Goal: Task Accomplishment & Management: Use online tool/utility

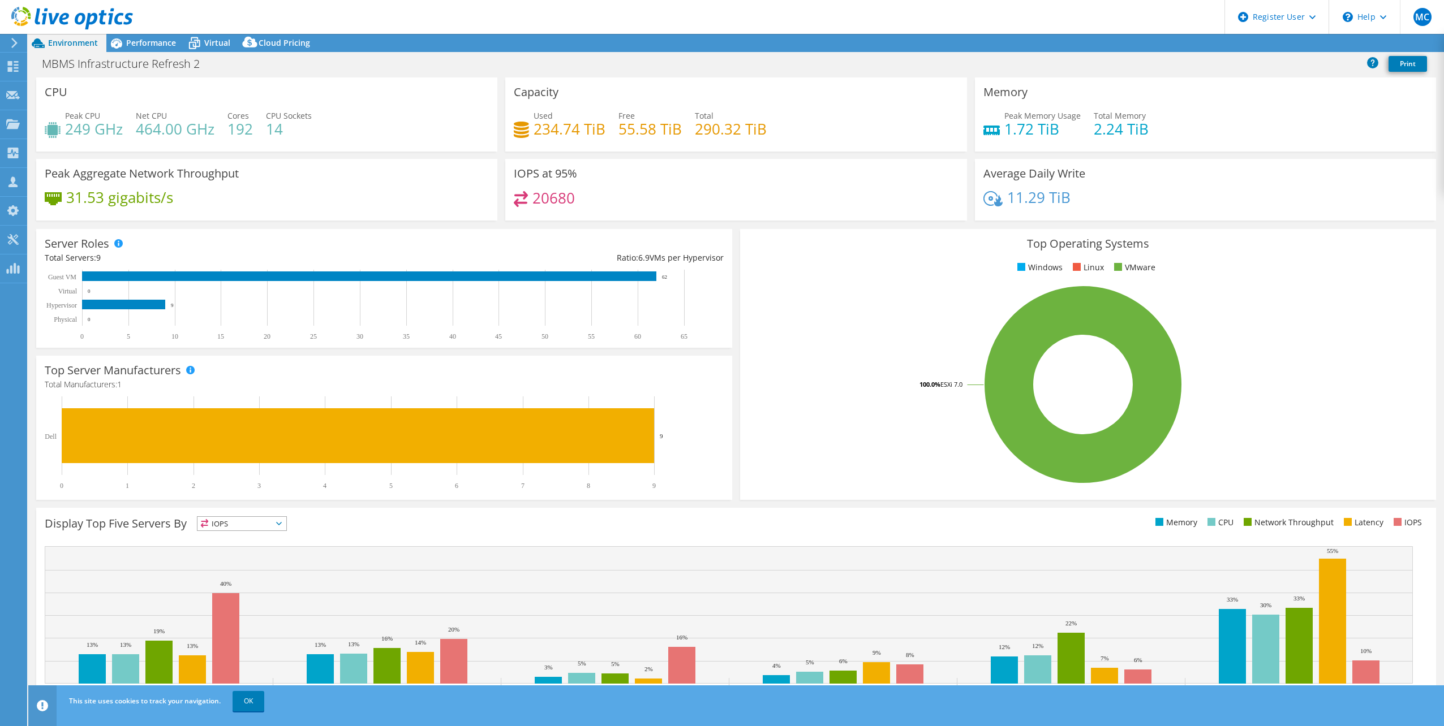
select select "USD"
click at [145, 45] on span "Performance" at bounding box center [151, 42] width 50 height 11
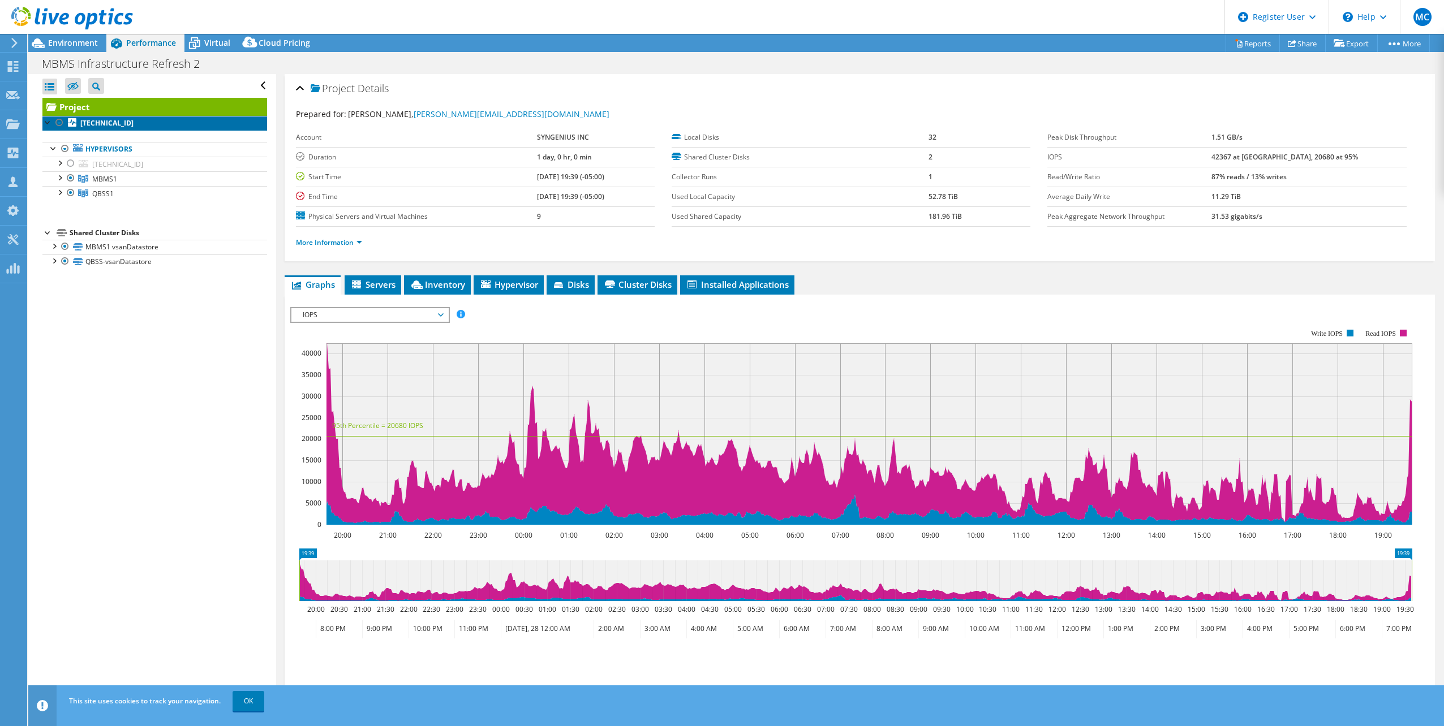
click at [111, 116] on link "[TECHNICAL_ID]" at bounding box center [154, 123] width 225 height 15
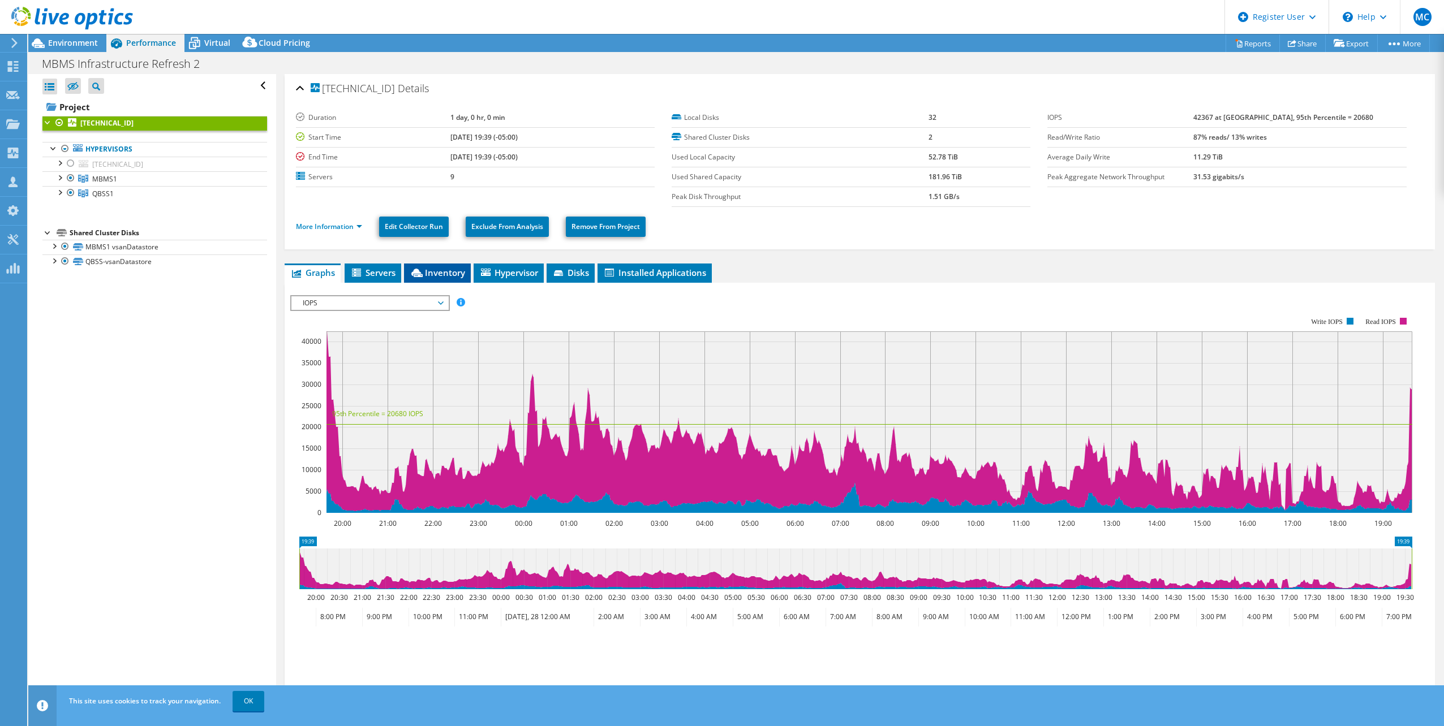
click at [432, 271] on span "Inventory" at bounding box center [437, 272] width 55 height 11
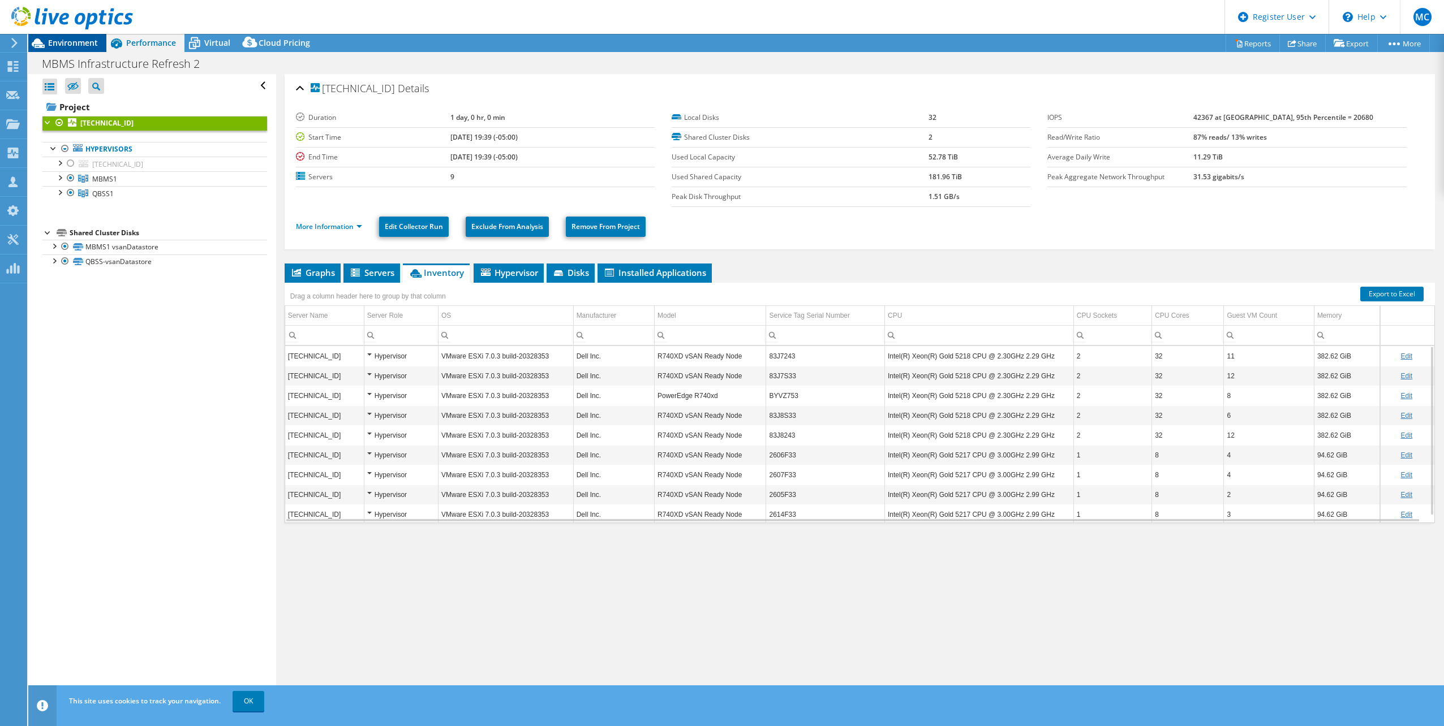
click at [61, 46] on span "Environment" at bounding box center [73, 42] width 50 height 11
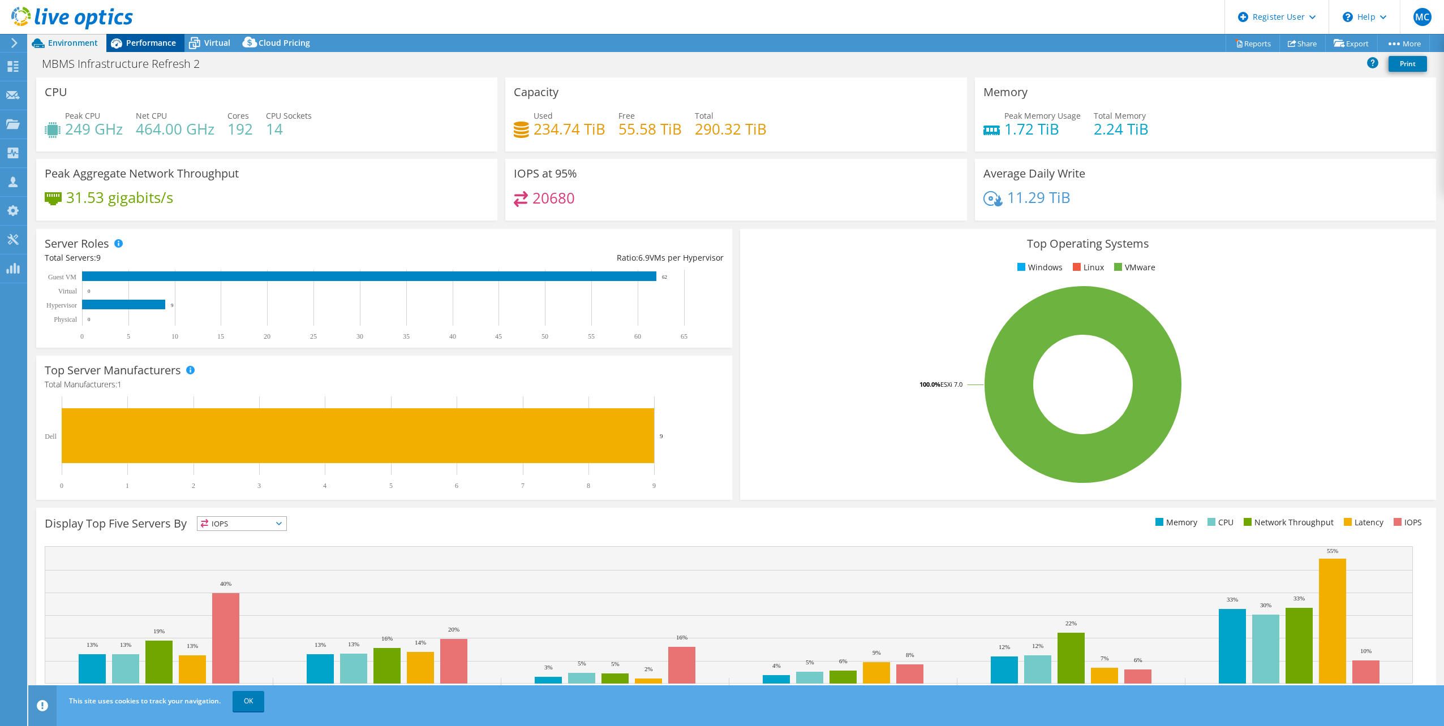
click at [139, 39] on span "Performance" at bounding box center [151, 42] width 50 height 11
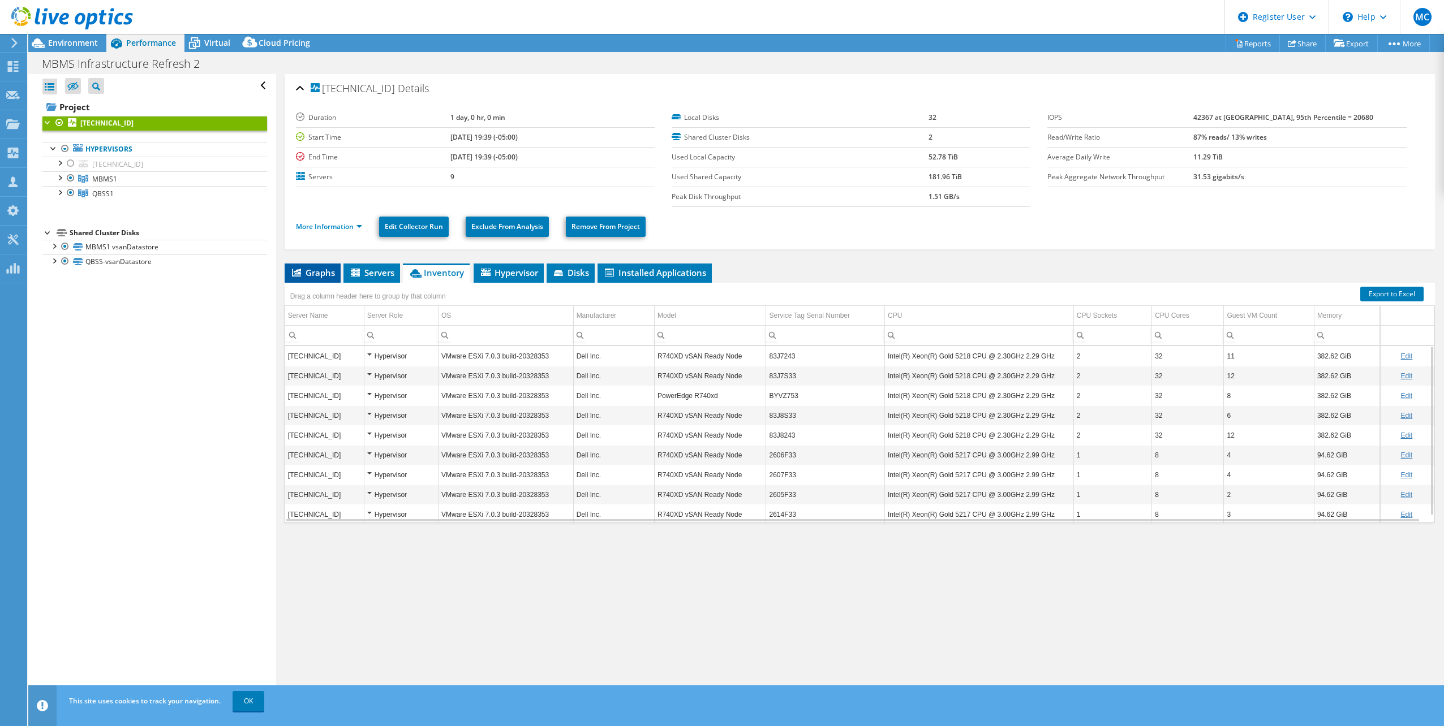
click at [287, 275] on li "Graphs" at bounding box center [313, 273] width 56 height 19
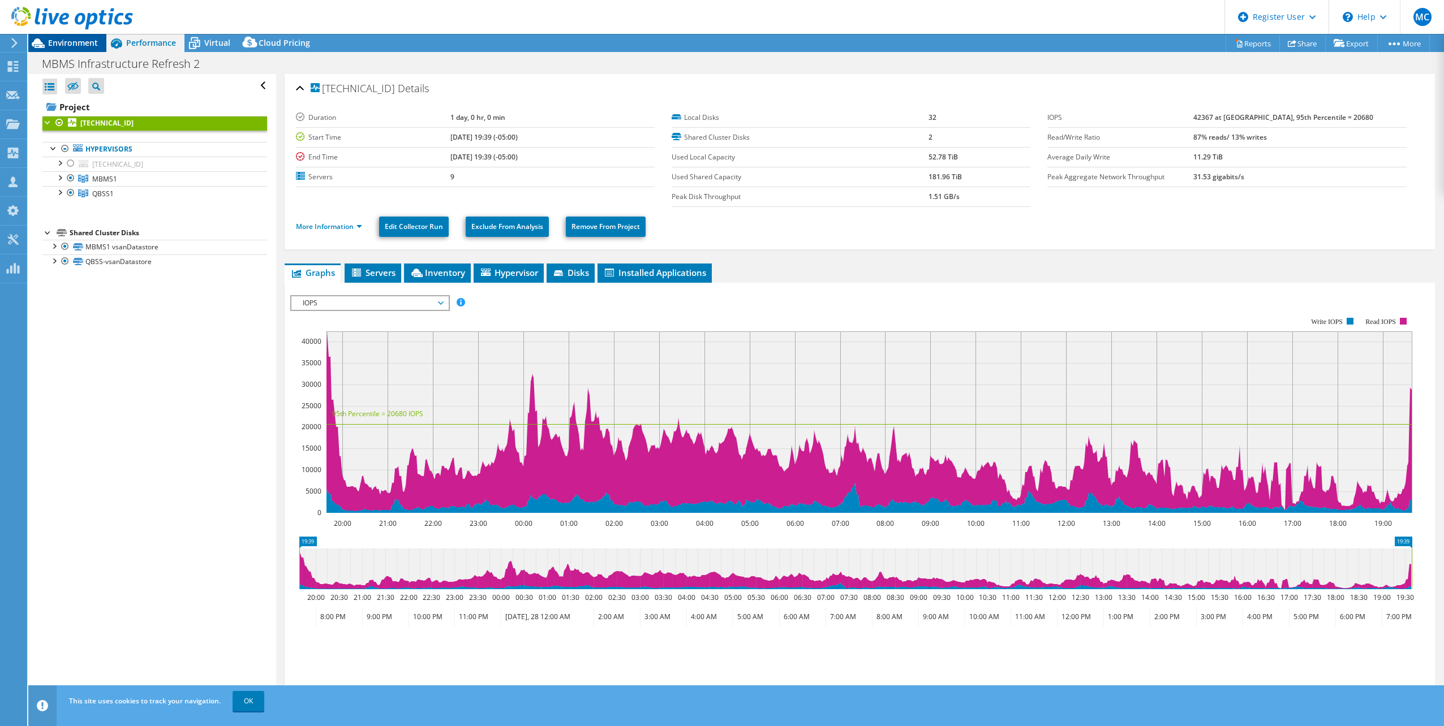
click at [80, 48] on span "Environment" at bounding box center [73, 42] width 50 height 11
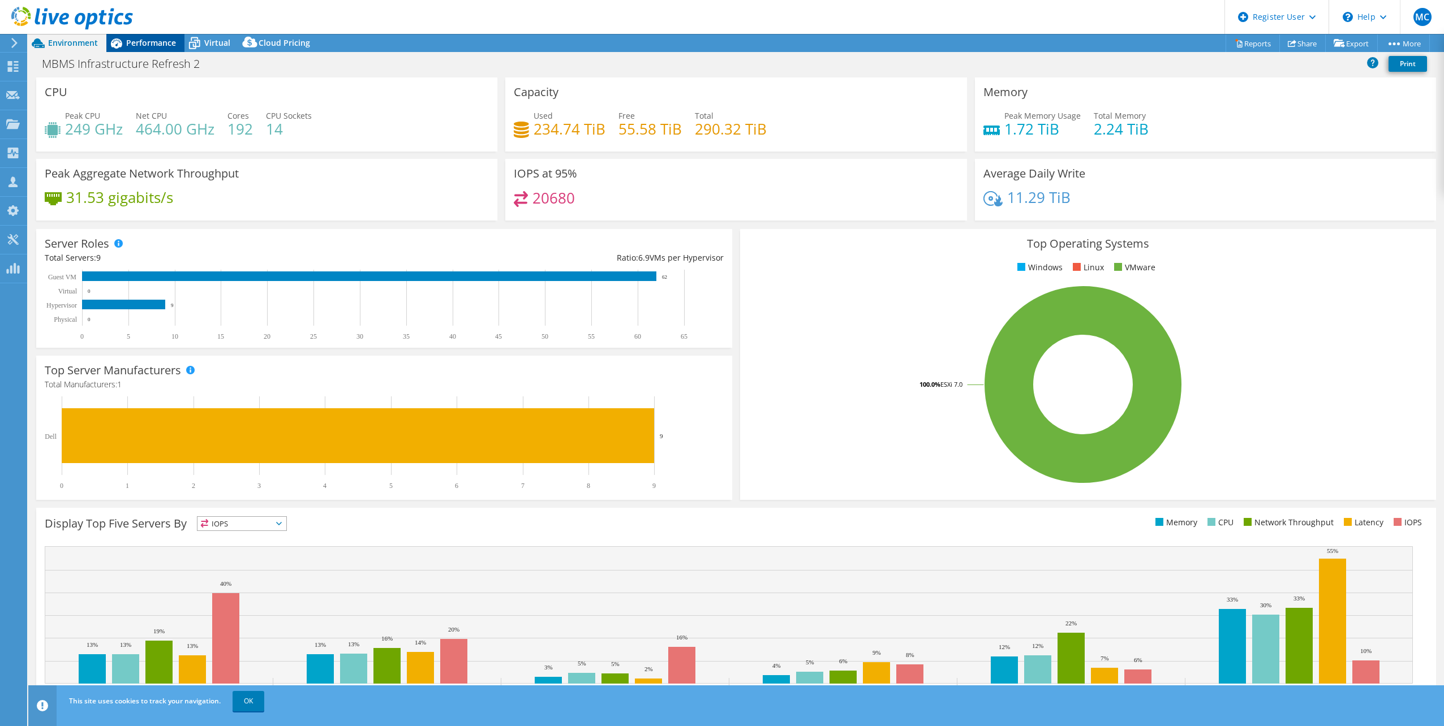
click at [165, 35] on div "Performance" at bounding box center [145, 43] width 78 height 18
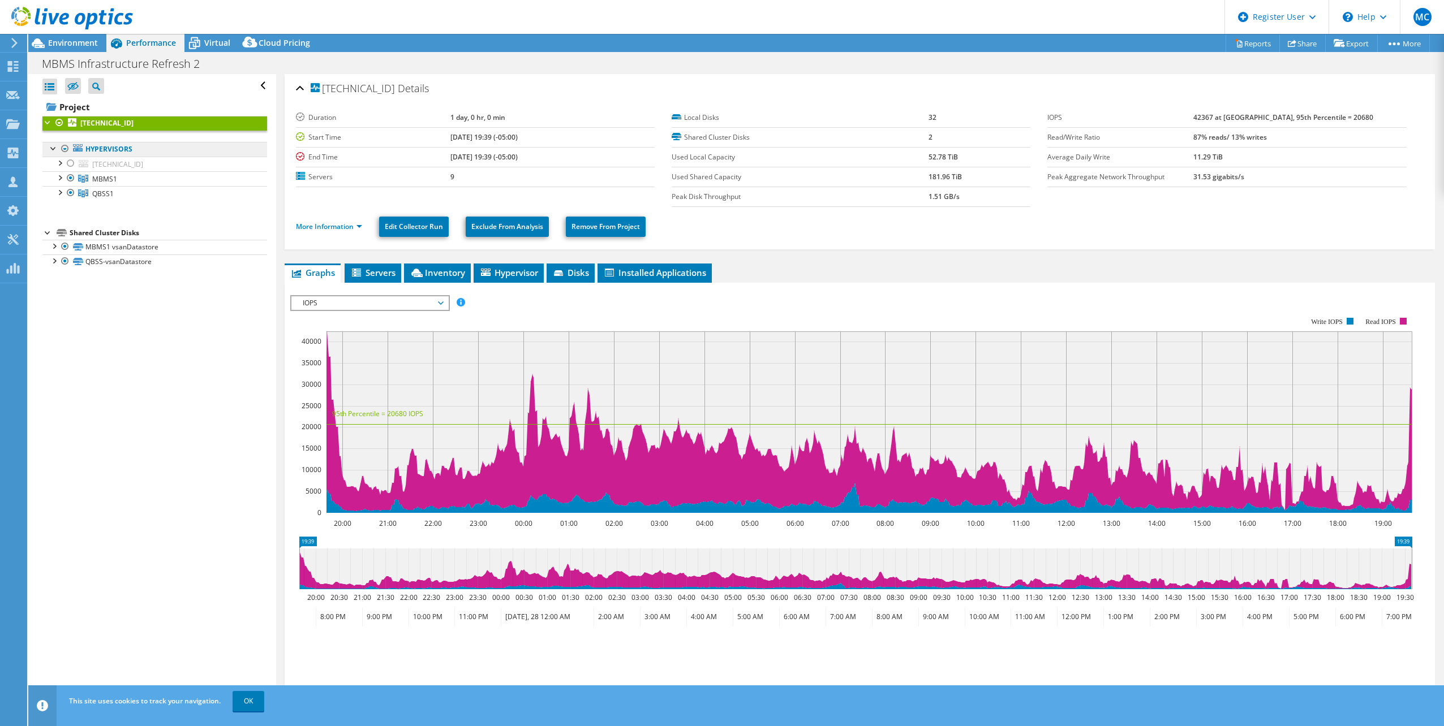
click at [109, 149] on link "Hypervisors" at bounding box center [154, 149] width 225 height 15
click at [94, 117] on link "[TECHNICAL_ID]" at bounding box center [154, 123] width 225 height 15
click at [425, 272] on span "Inventory" at bounding box center [437, 272] width 55 height 11
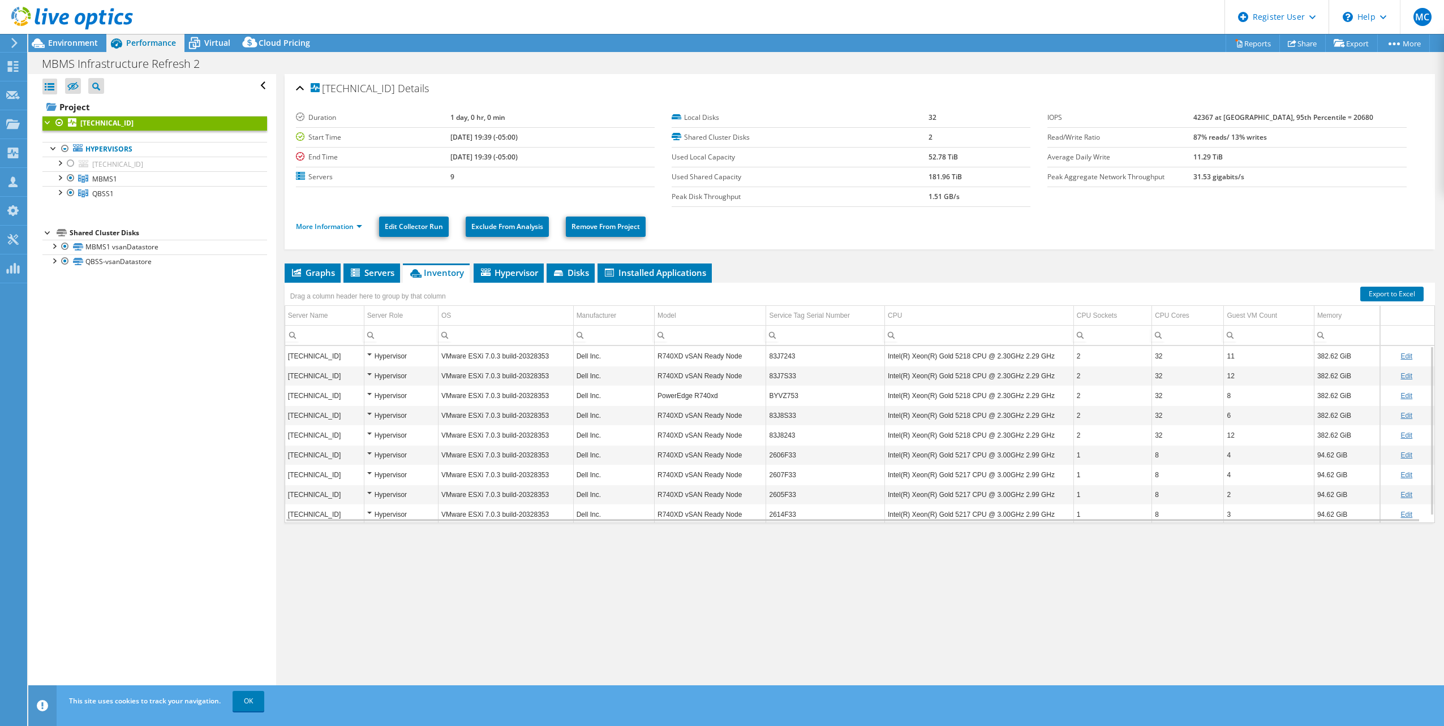
scroll to position [7, 0]
click at [52, 41] on span "Environment" at bounding box center [73, 42] width 50 height 11
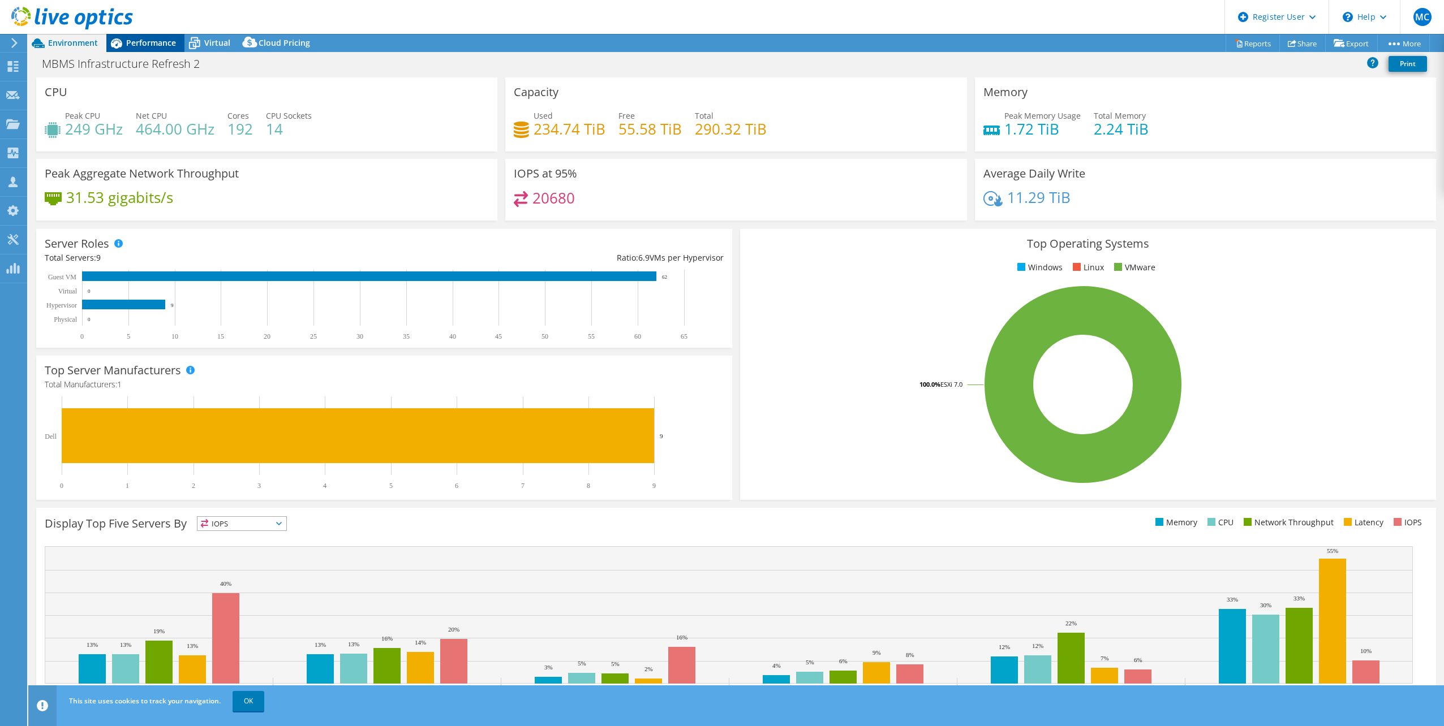
click at [147, 49] on div "Performance" at bounding box center [145, 43] width 78 height 18
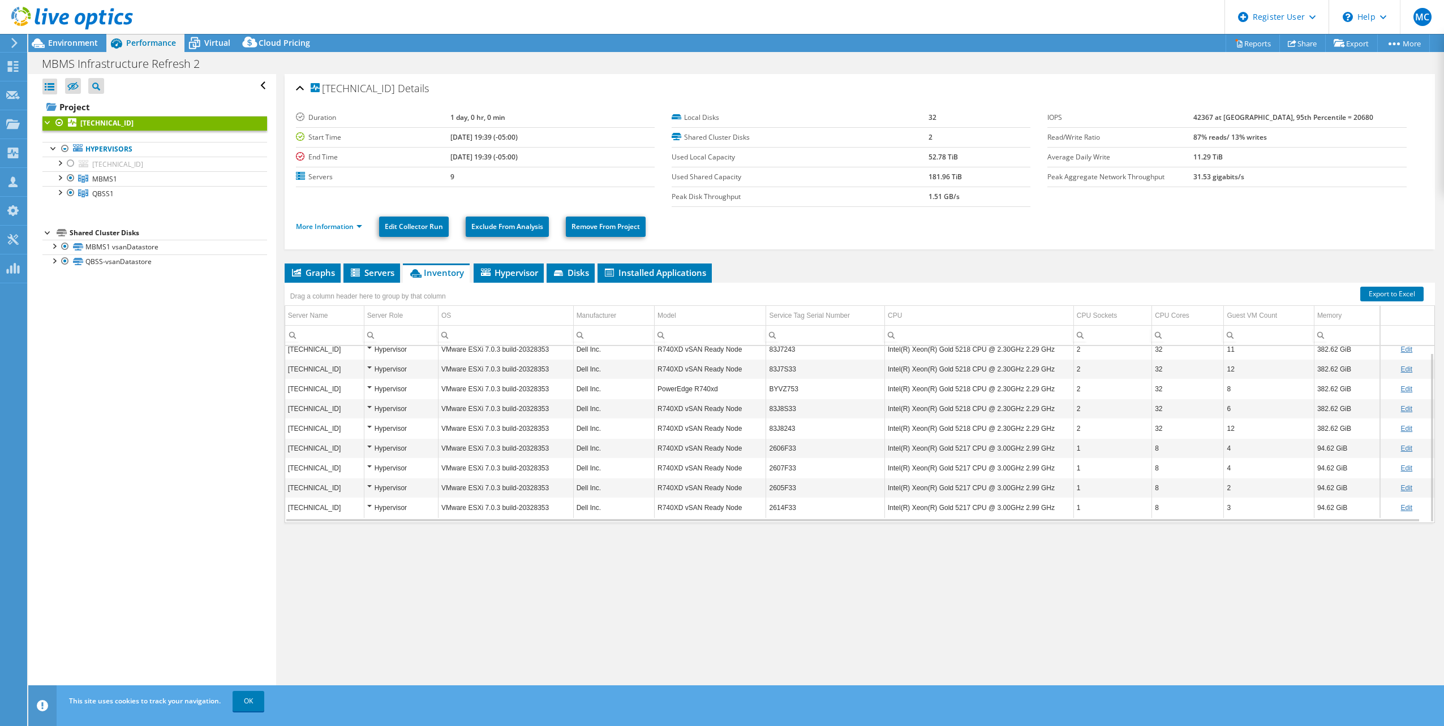
scroll to position [0, 0]
click at [78, 48] on div "Environment" at bounding box center [67, 43] width 78 height 18
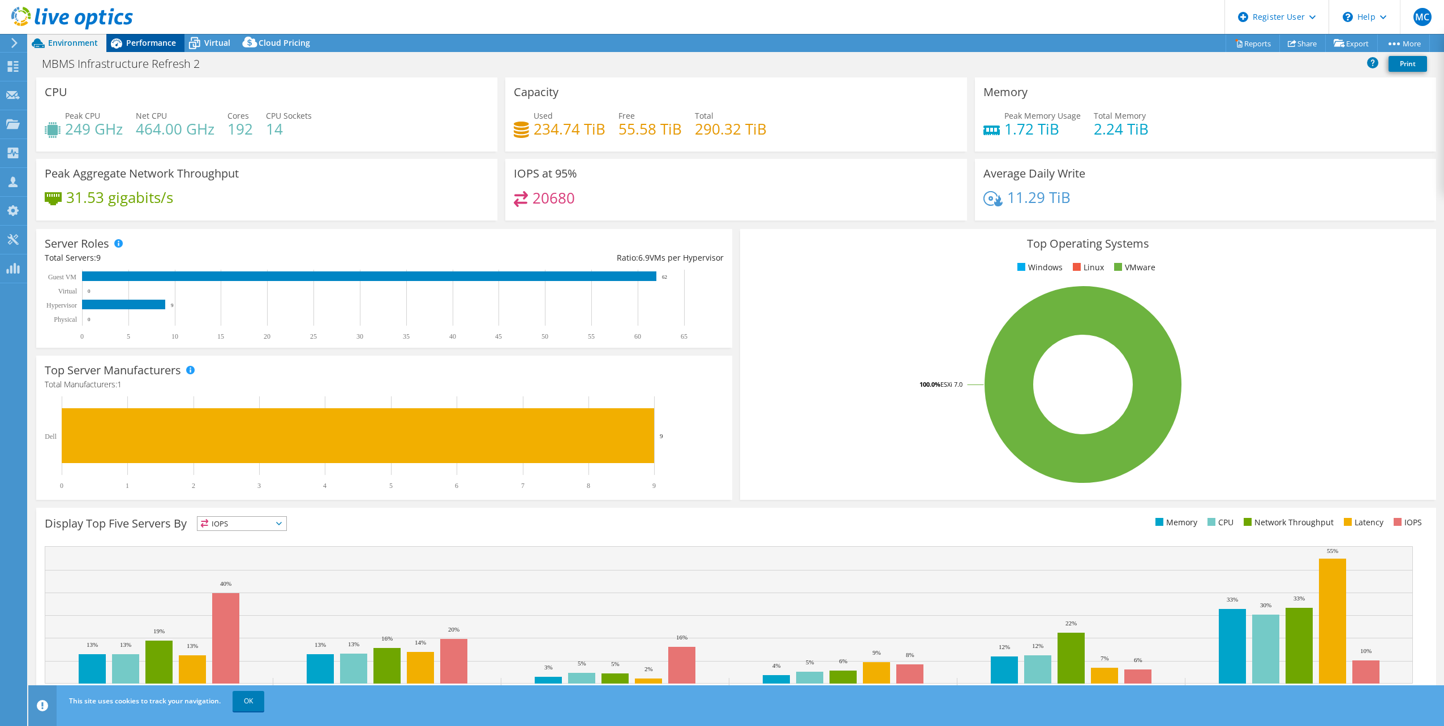
click at [131, 38] on span "Performance" at bounding box center [151, 42] width 50 height 11
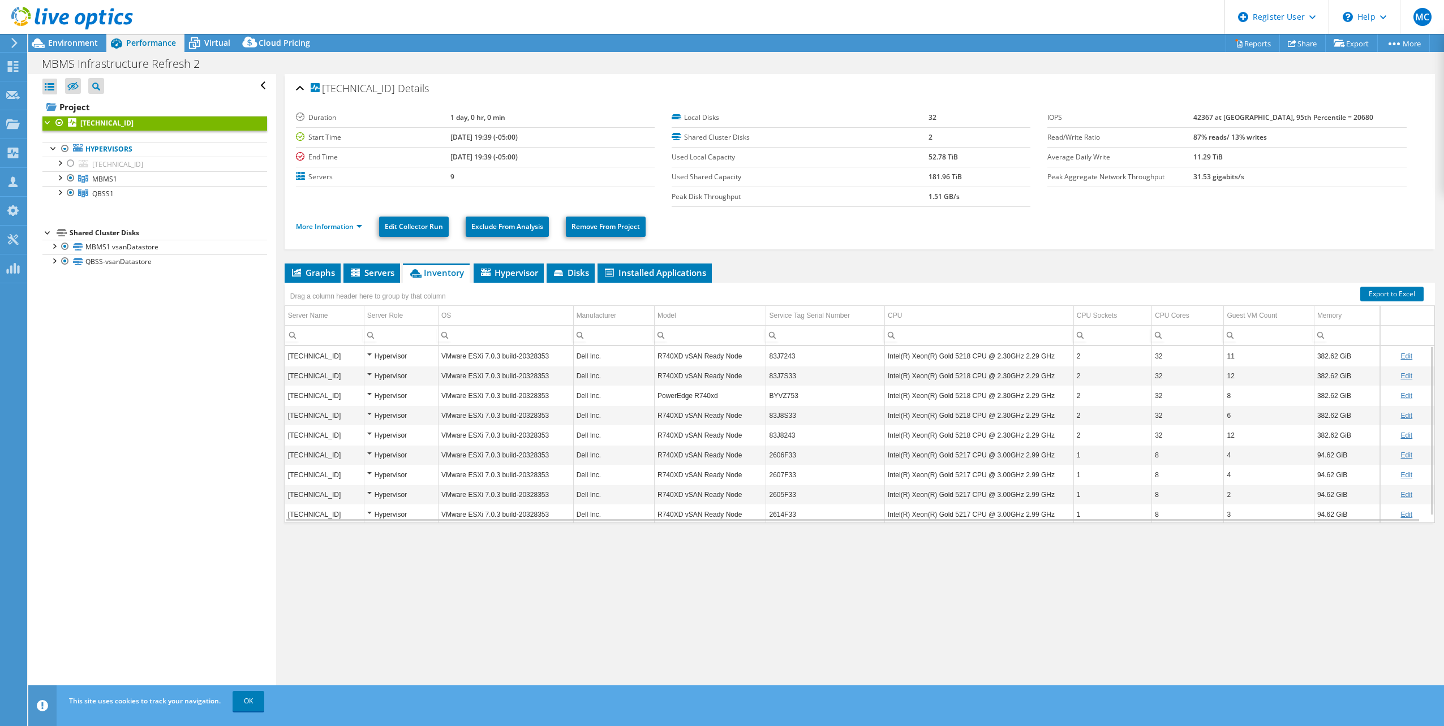
scroll to position [7, 0]
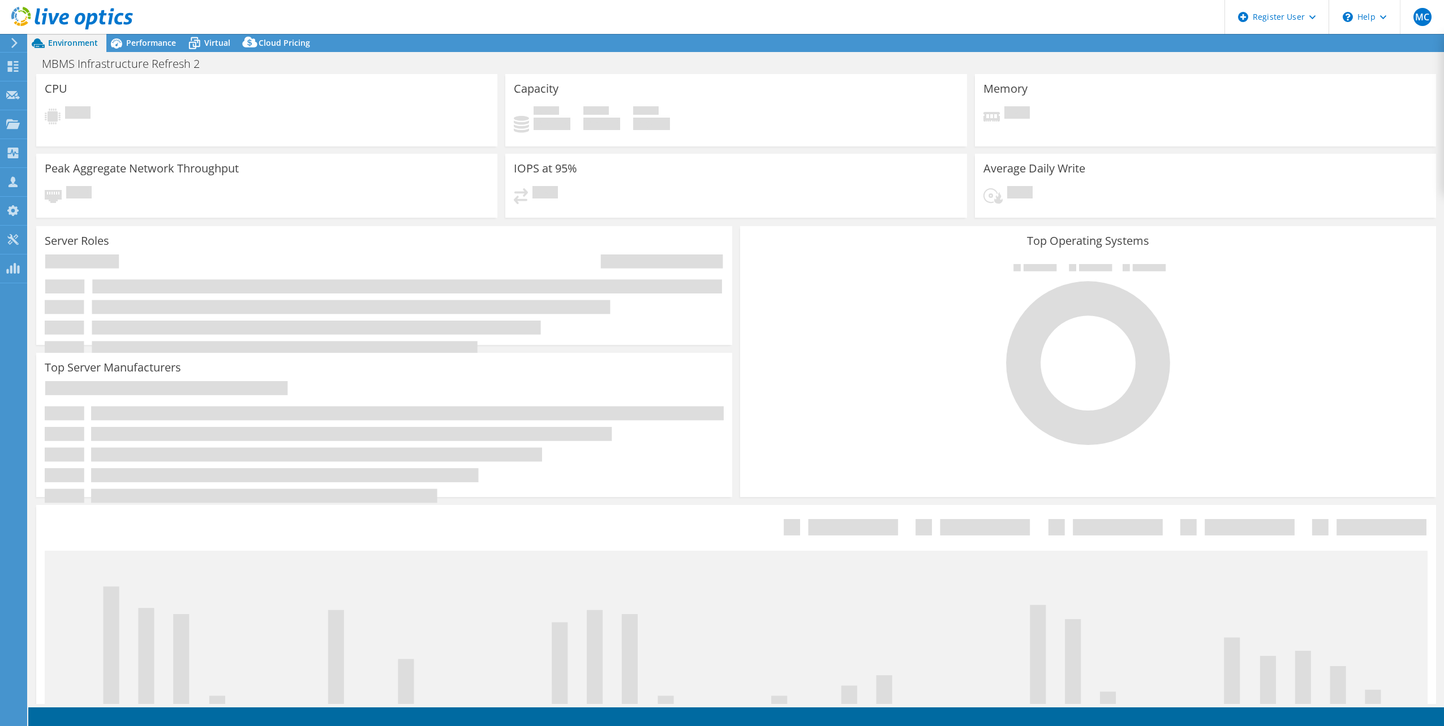
select select "USD"
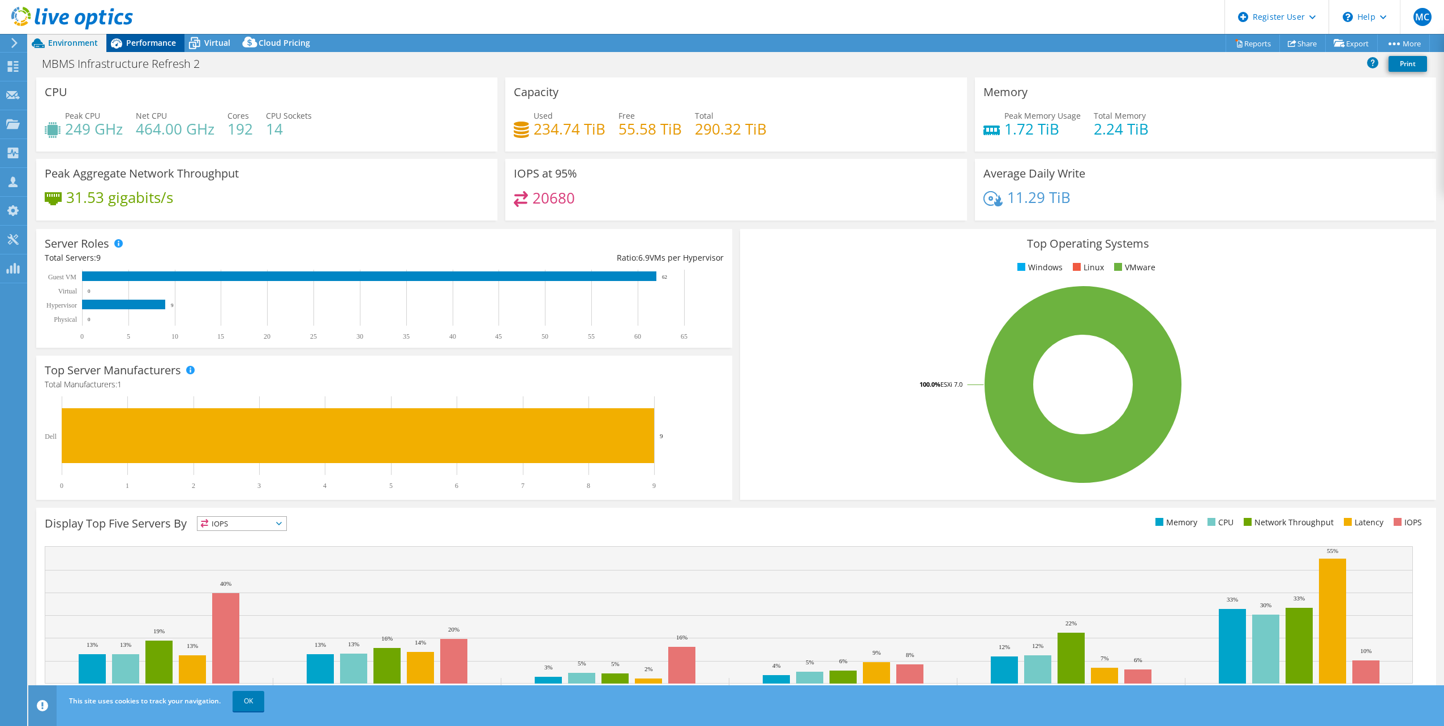
click at [156, 46] on span "Performance" at bounding box center [151, 42] width 50 height 11
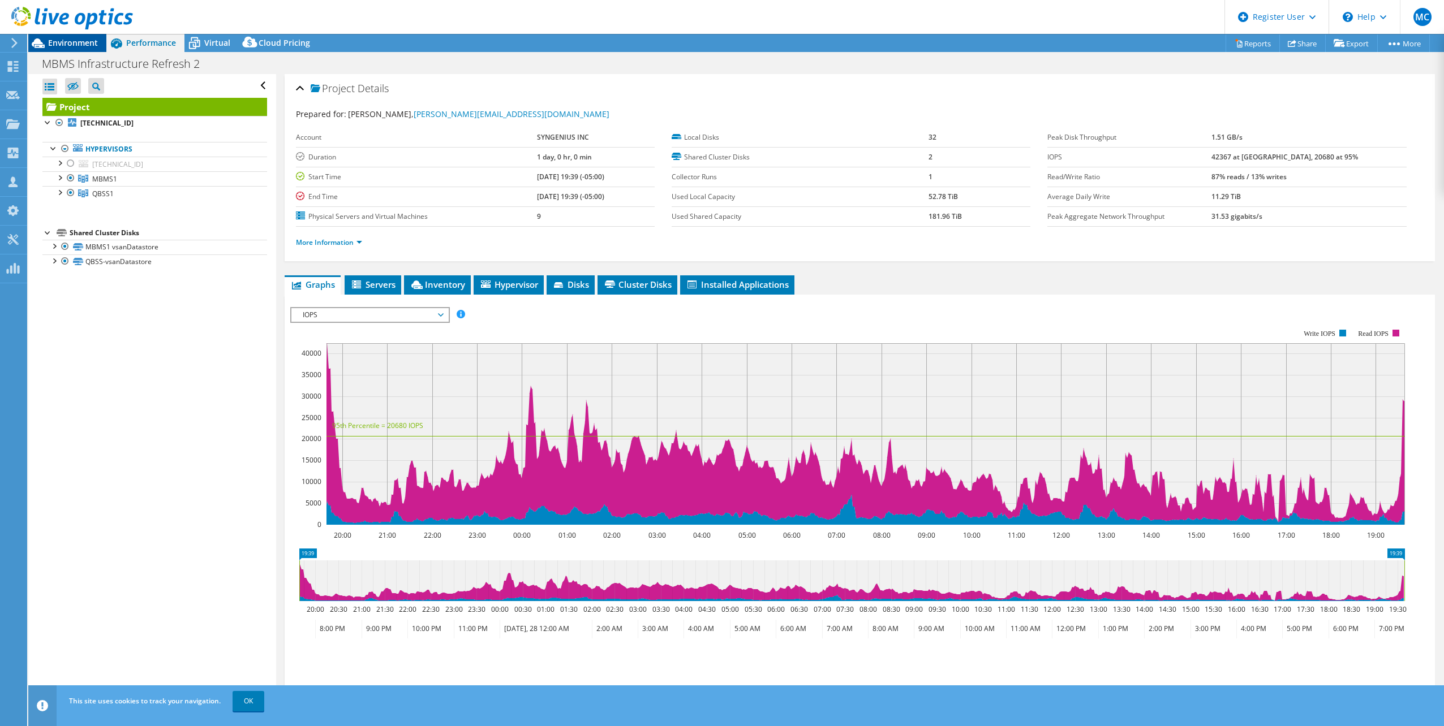
click at [72, 42] on span "Environment" at bounding box center [73, 42] width 50 height 11
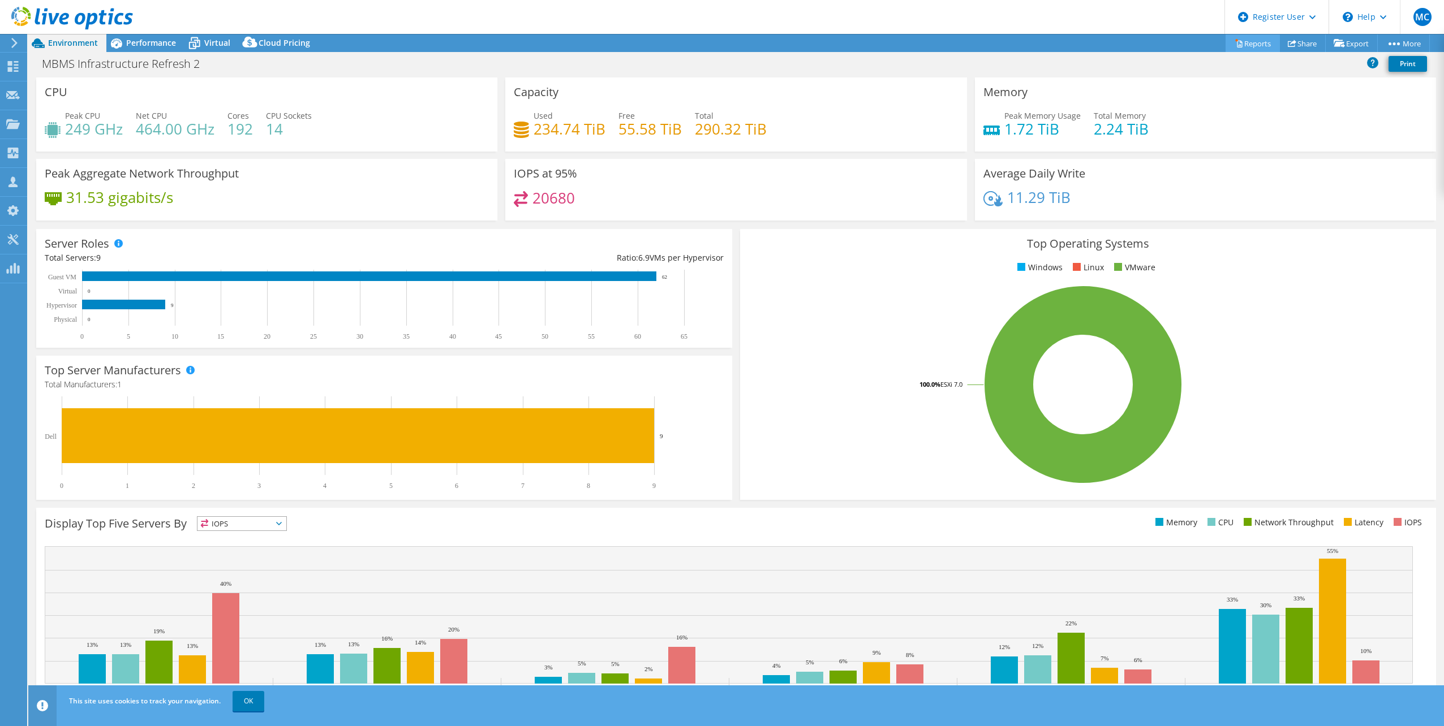
click at [1237, 48] on icon at bounding box center [1239, 44] width 5 height 7
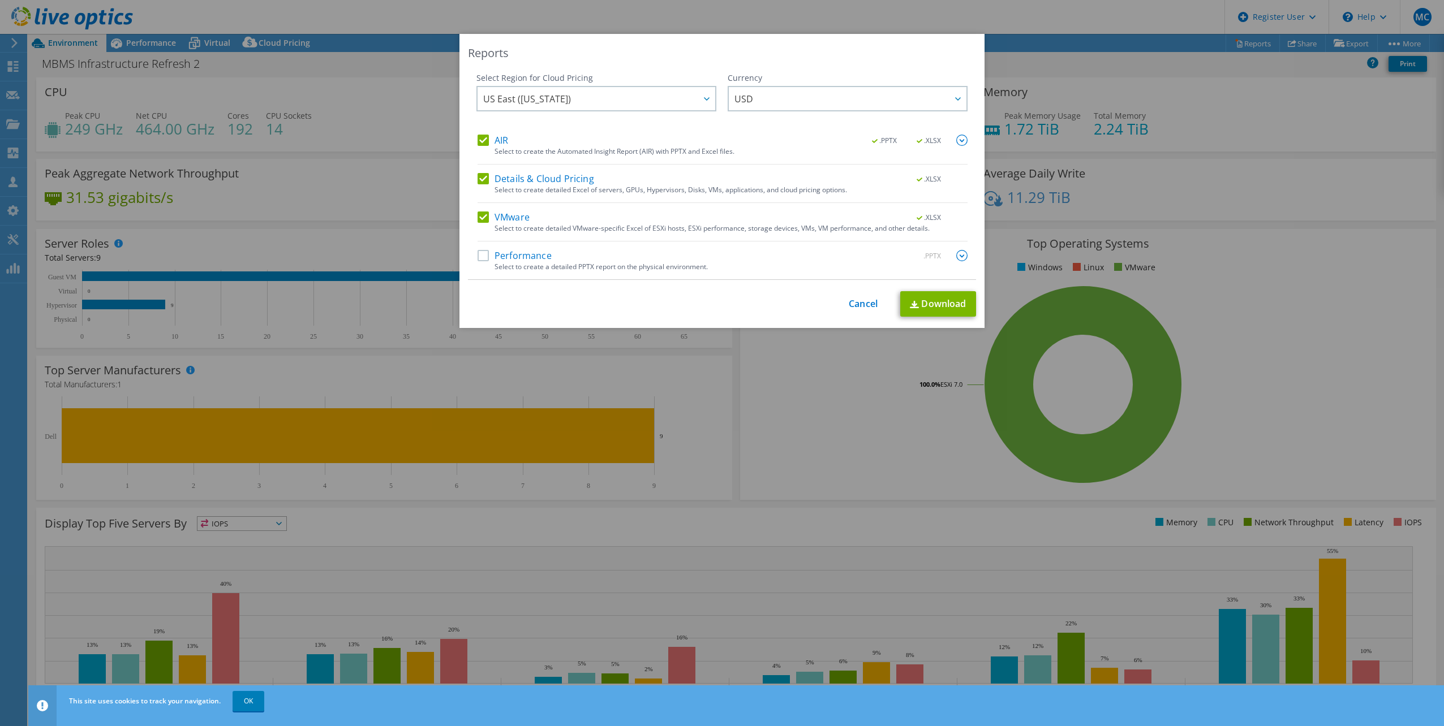
click at [519, 252] on label "Performance" at bounding box center [514, 255] width 74 height 11
click at [0, 0] on input "Performance" at bounding box center [0, 0] width 0 height 0
click at [956, 258] on img at bounding box center [961, 255] width 11 height 11
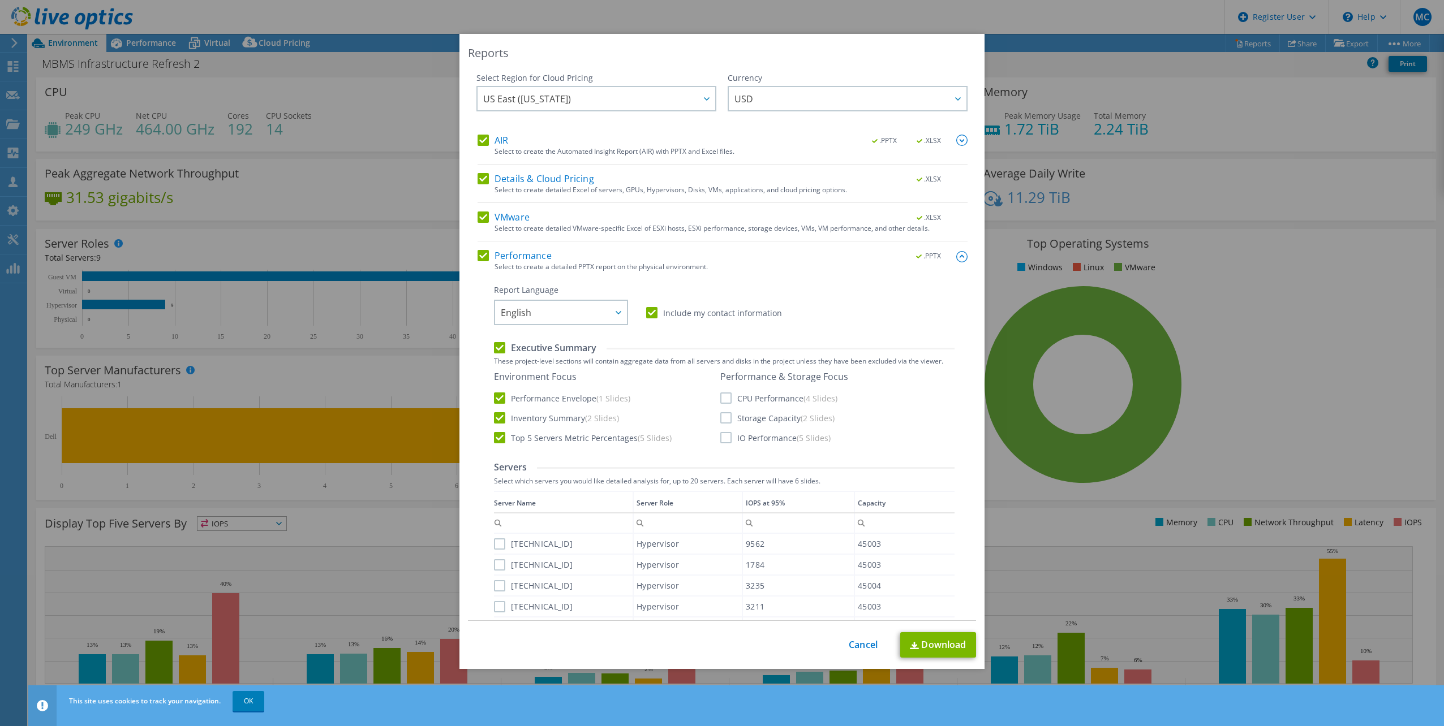
click at [956, 257] on img at bounding box center [961, 256] width 11 height 11
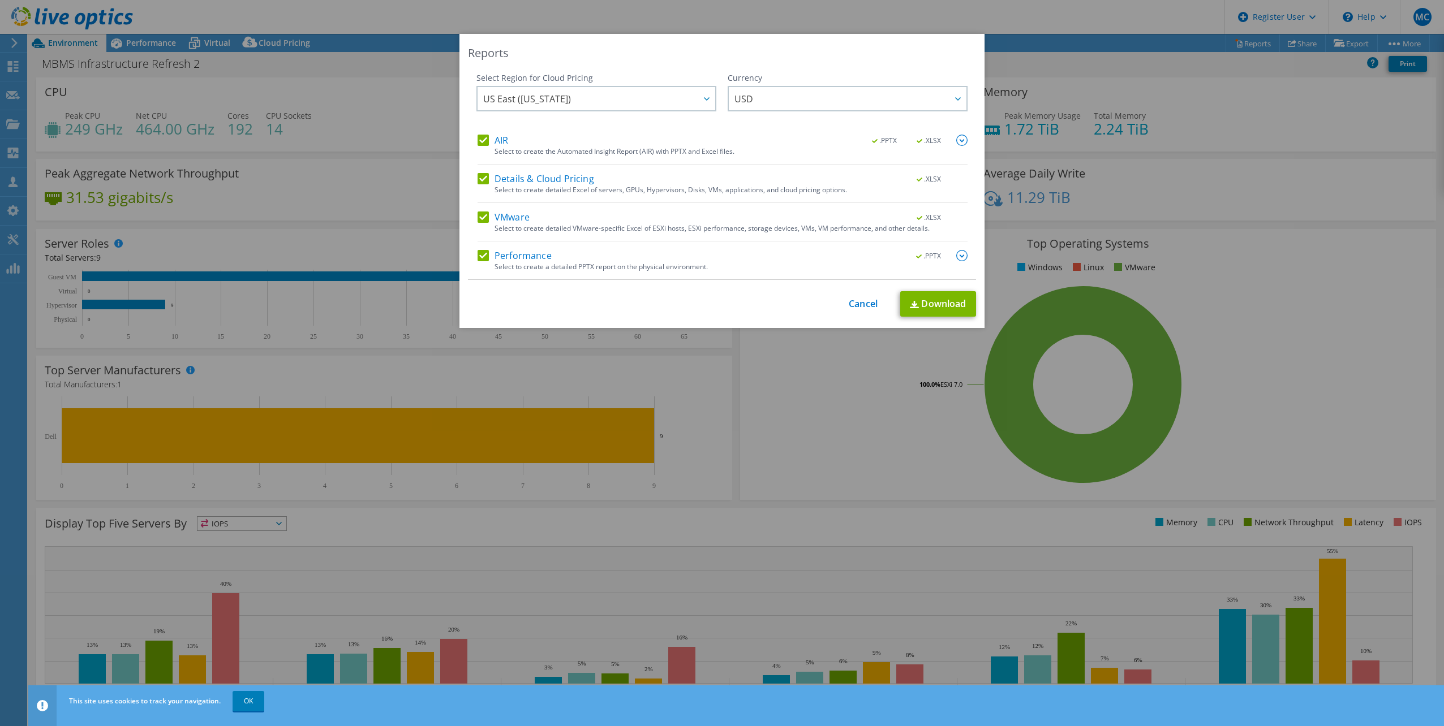
drag, startPoint x: 391, startPoint y: 212, endPoint x: 645, endPoint y: 247, distance: 256.5
click at [391, 212] on div "Reports Select Region for Cloud Pricing Asia Pacific (Hong Kong) Asia Pacific (…" at bounding box center [722, 363] width 1444 height 658
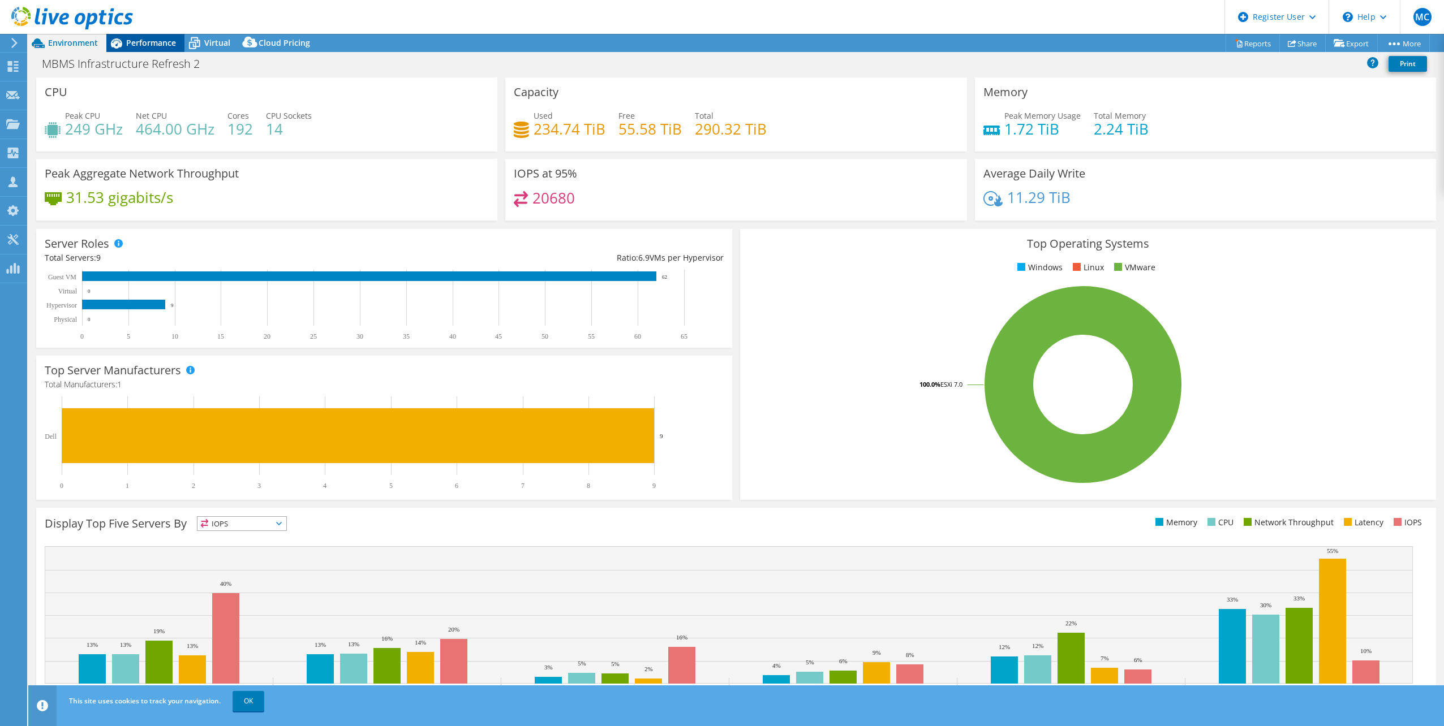
click at [156, 41] on span "Performance" at bounding box center [151, 42] width 50 height 11
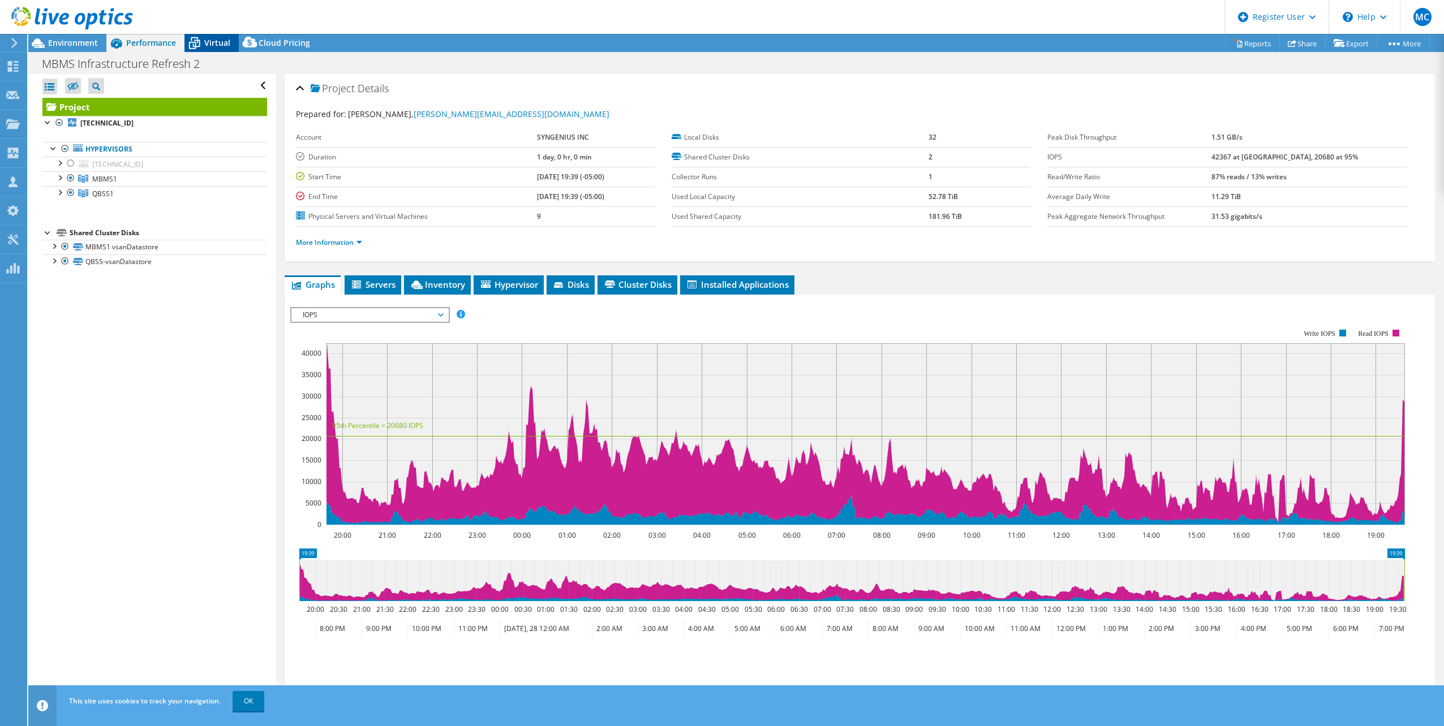
click at [204, 41] on span "Virtual" at bounding box center [217, 42] width 26 height 11
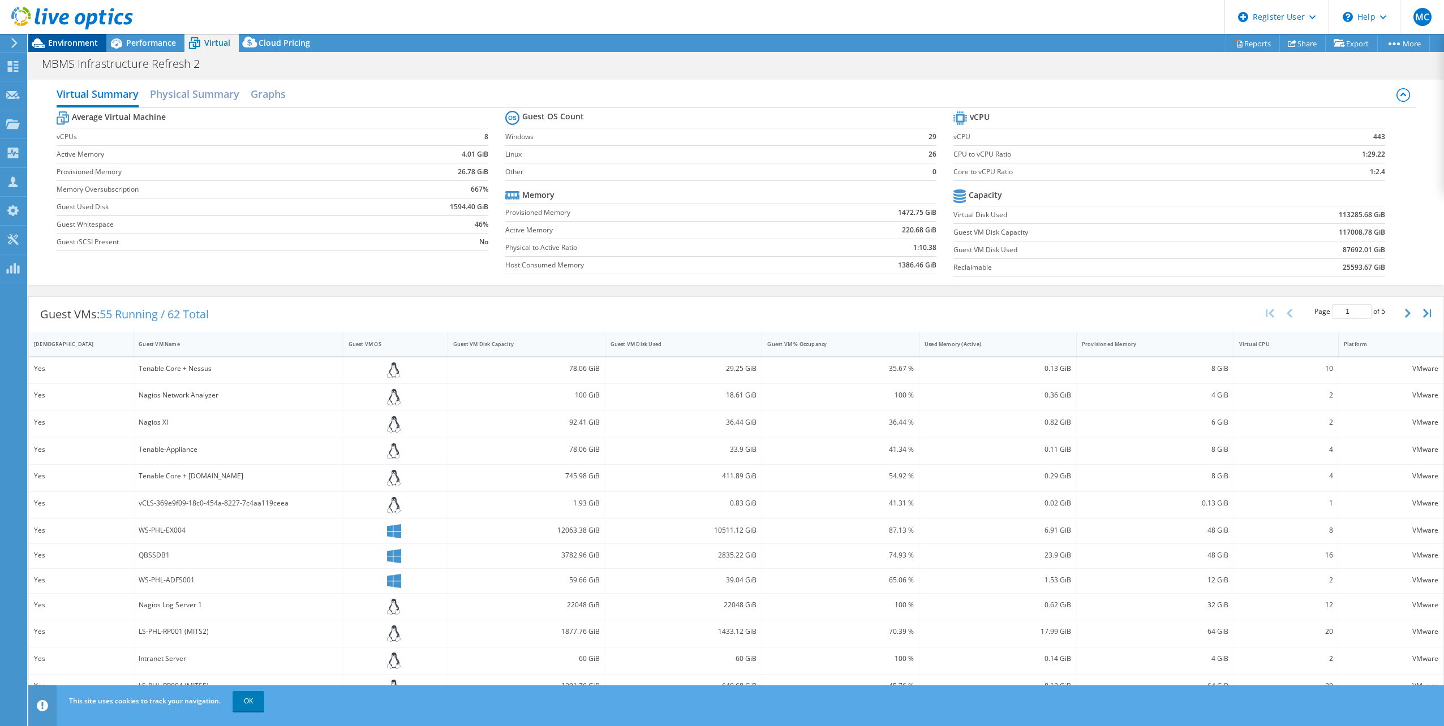
click at [62, 42] on span "Environment" at bounding box center [73, 42] width 50 height 11
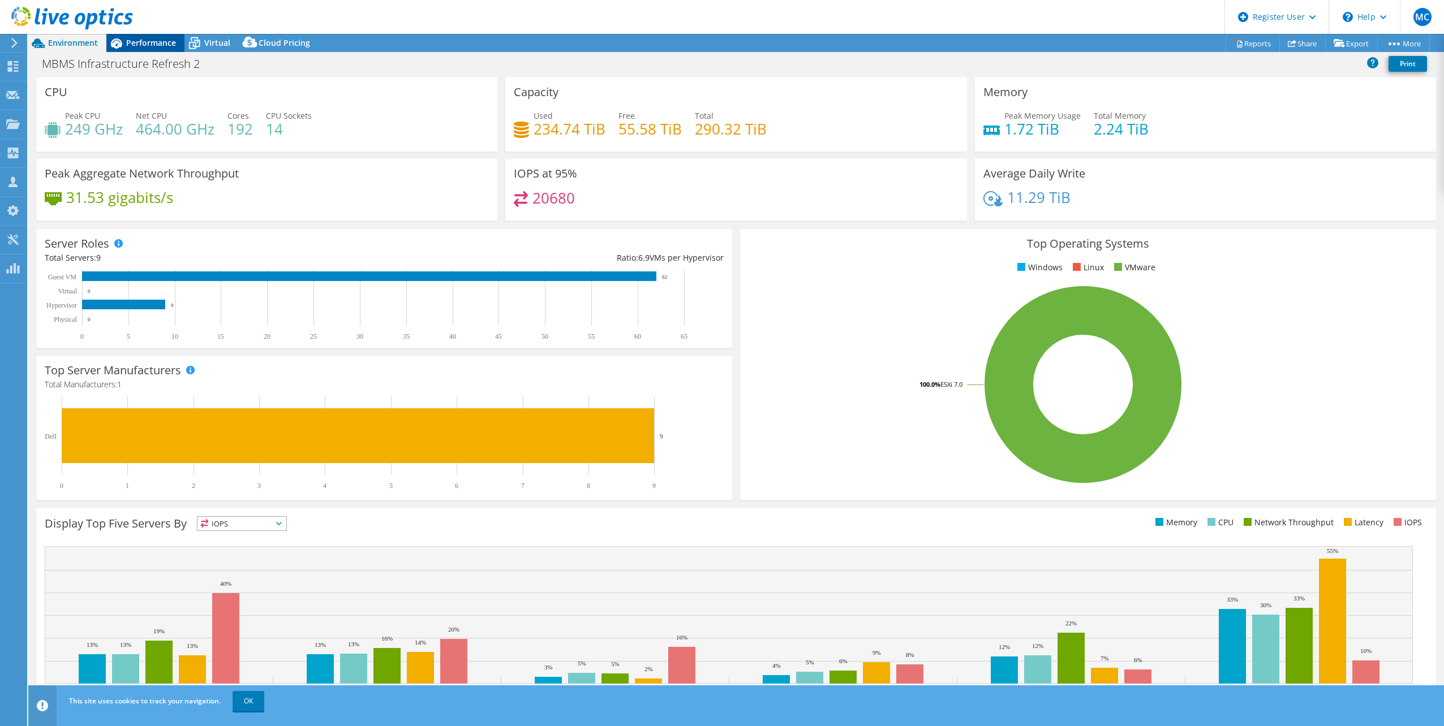
click at [140, 45] on span "Performance" at bounding box center [151, 42] width 50 height 11
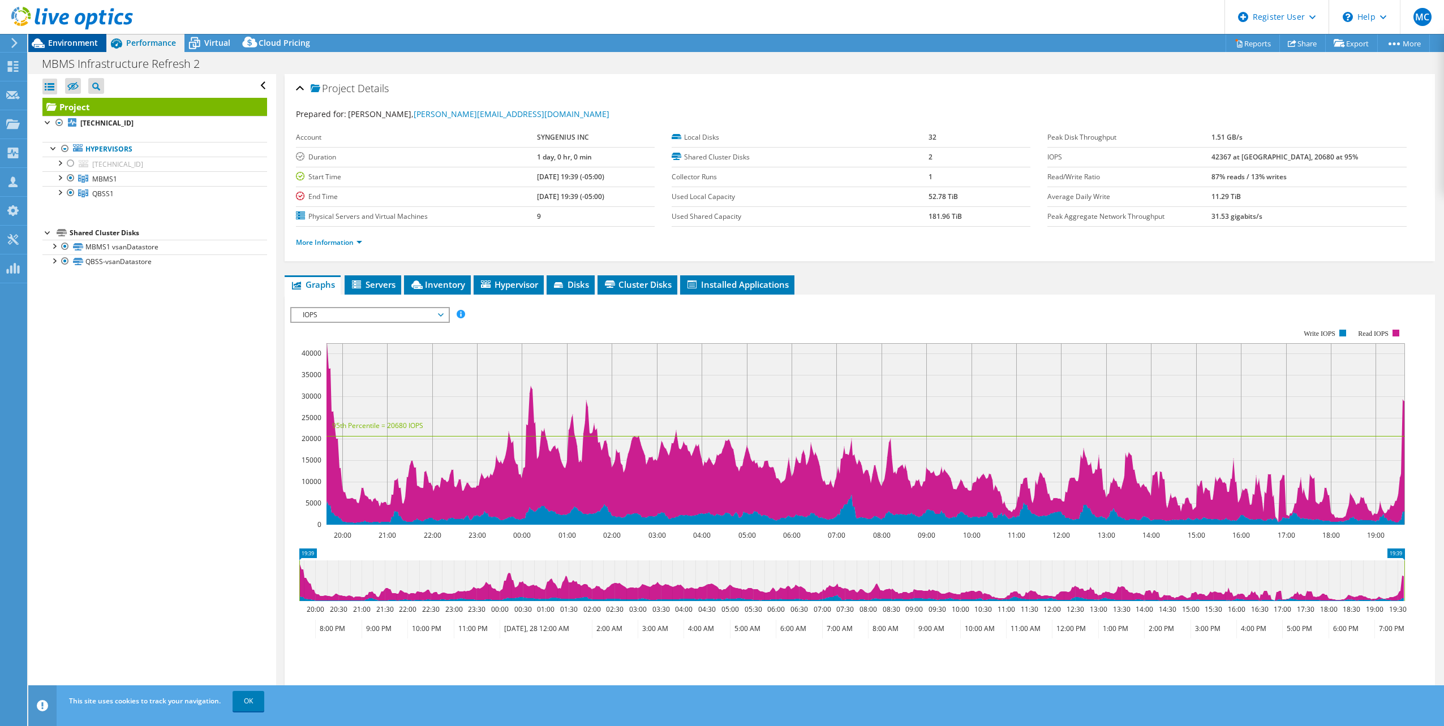
click at [61, 41] on span "Environment" at bounding box center [73, 42] width 50 height 11
